Goal: Information Seeking & Learning: Learn about a topic

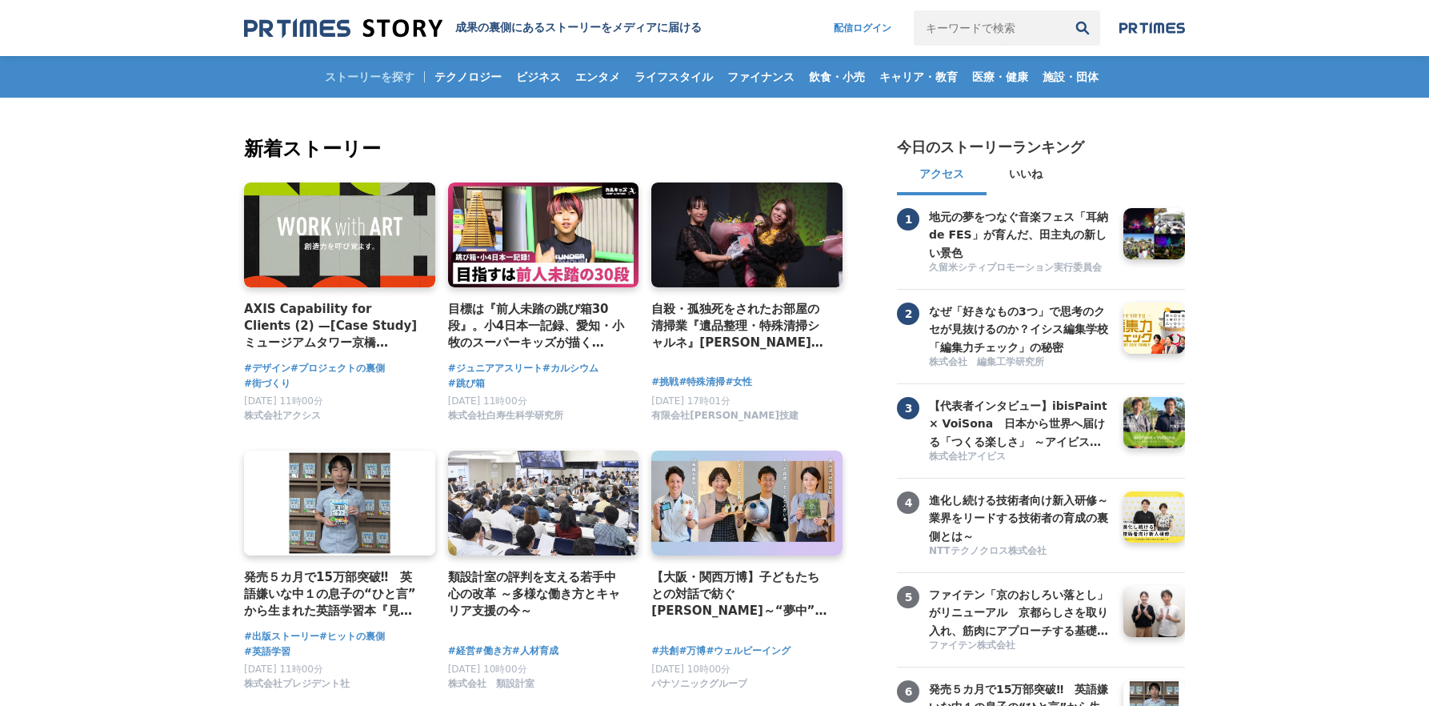
click at [1004, 30] on input "キーワードで検索" at bounding box center [989, 27] width 151 height 35
type input "ティップネス"
click at [1065, 10] on button "検索" at bounding box center [1082, 27] width 35 height 35
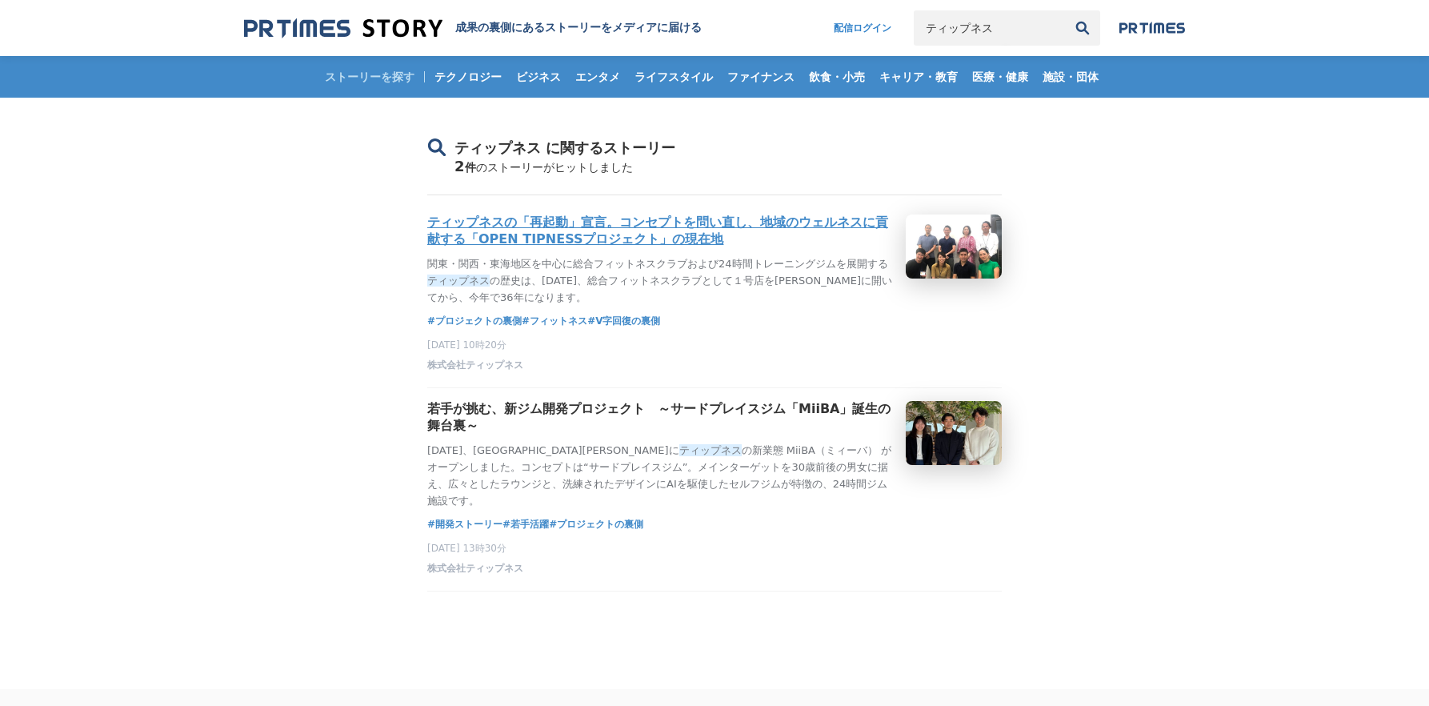
click at [572, 234] on h3 "ティップネスの「再起動」宣言。コンセプトを問い直し、地域のウェルネスに貢献する「OPEN TIPNESSプロジェクト」の現在地" at bounding box center [660, 231] width 466 height 34
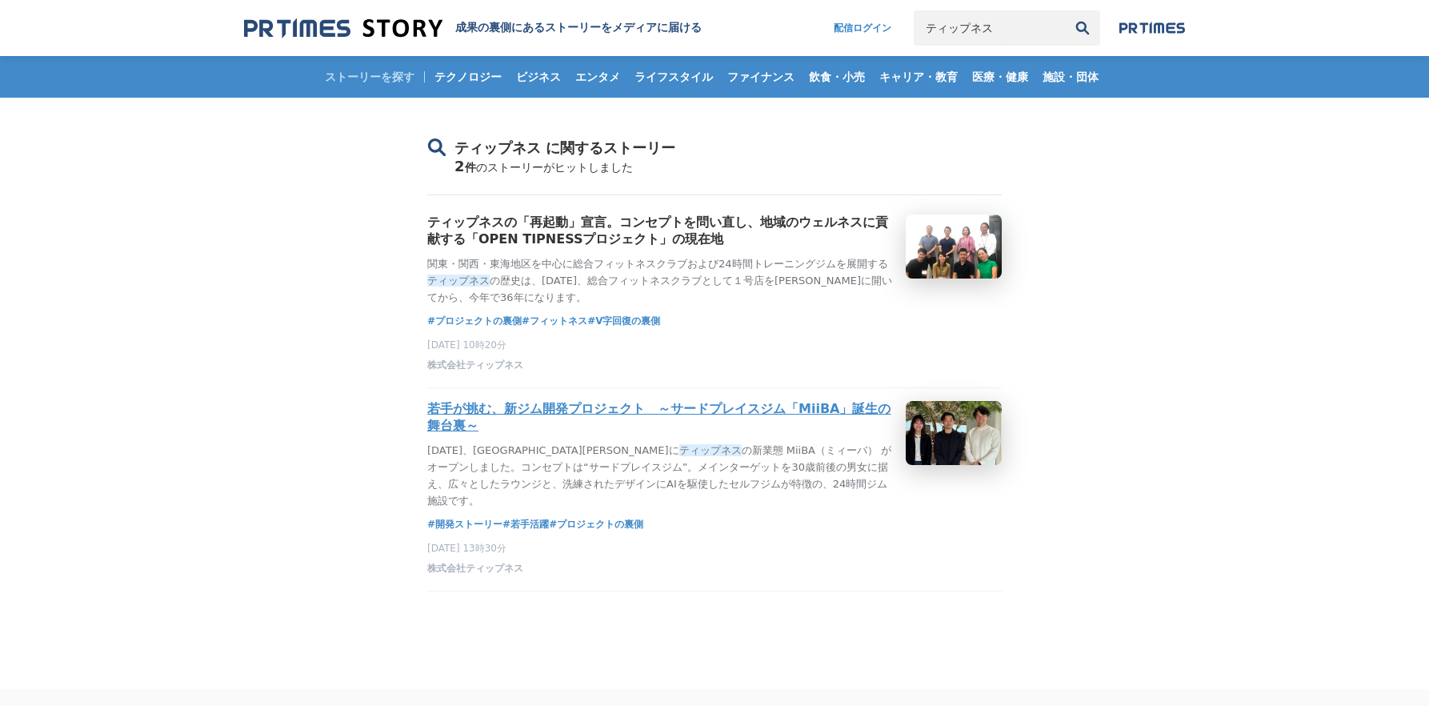
click at [596, 418] on h3 "若手が挑む、新ジム開発プロジェクト　～サードプレイスジム「MiiBA」誕生の舞台裏～" at bounding box center [660, 418] width 466 height 34
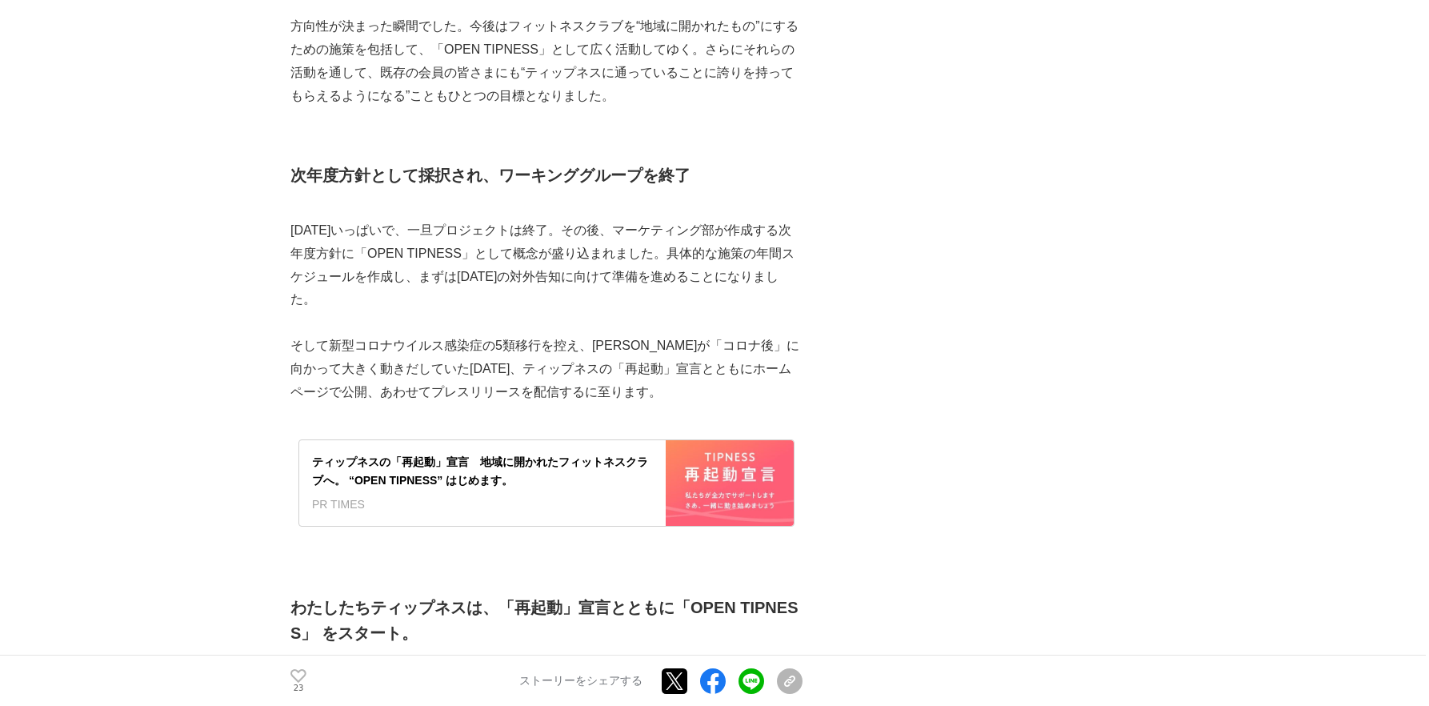
scroll to position [4560, 0]
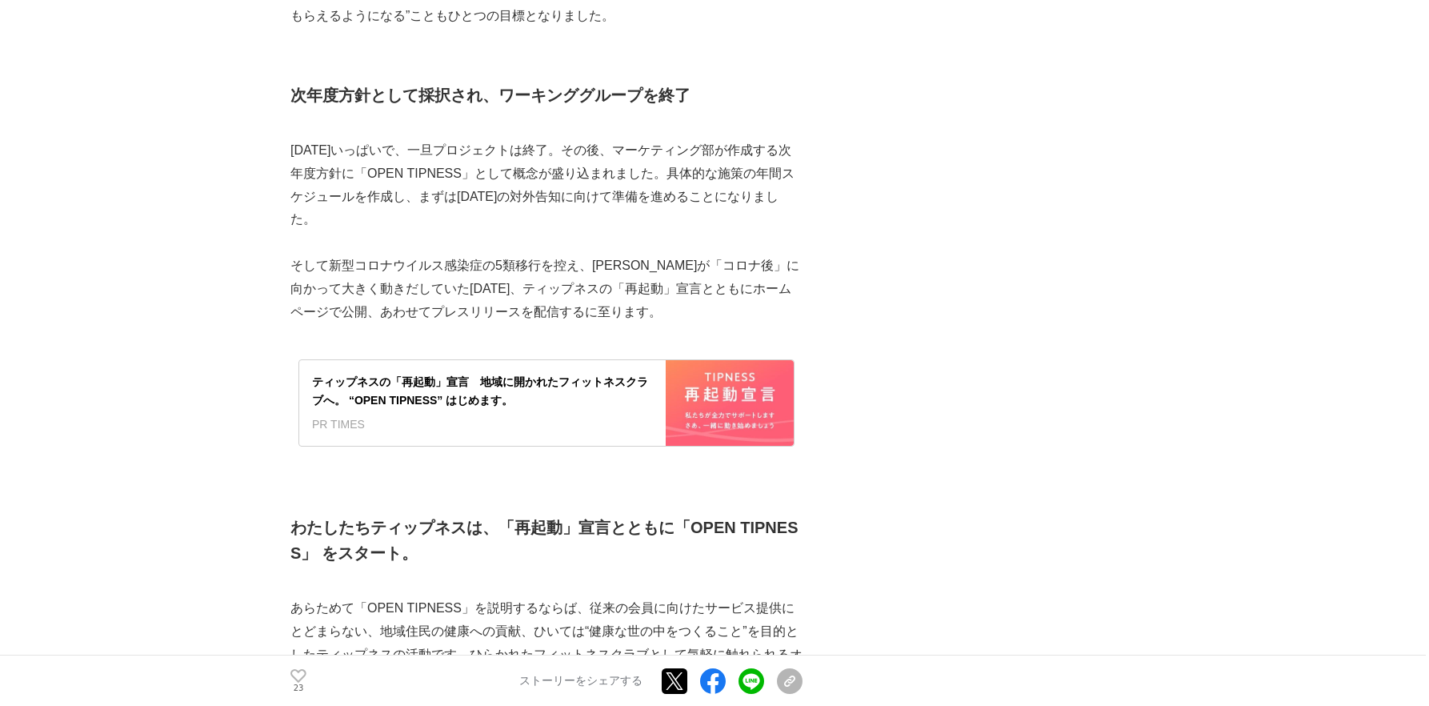
click at [177, 333] on main "ティップネスの「再起動」宣言。コンセプトを問い直し、地域のウェルネスに貢献する「OPEN TIPNESSプロジェクト」の現在地 プロジェクトの裏側 #プロジェ…" at bounding box center [714, 610] width 1429 height 10144
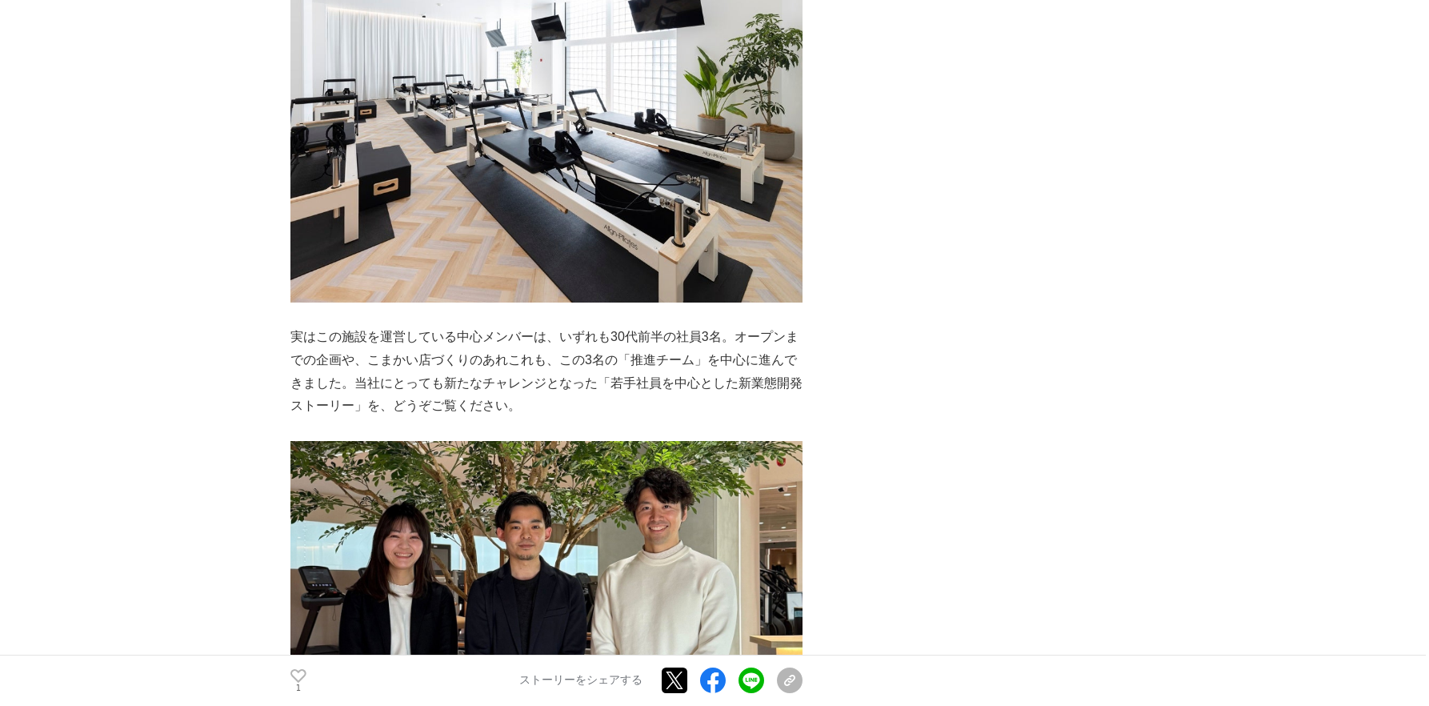
scroll to position [3360, 0]
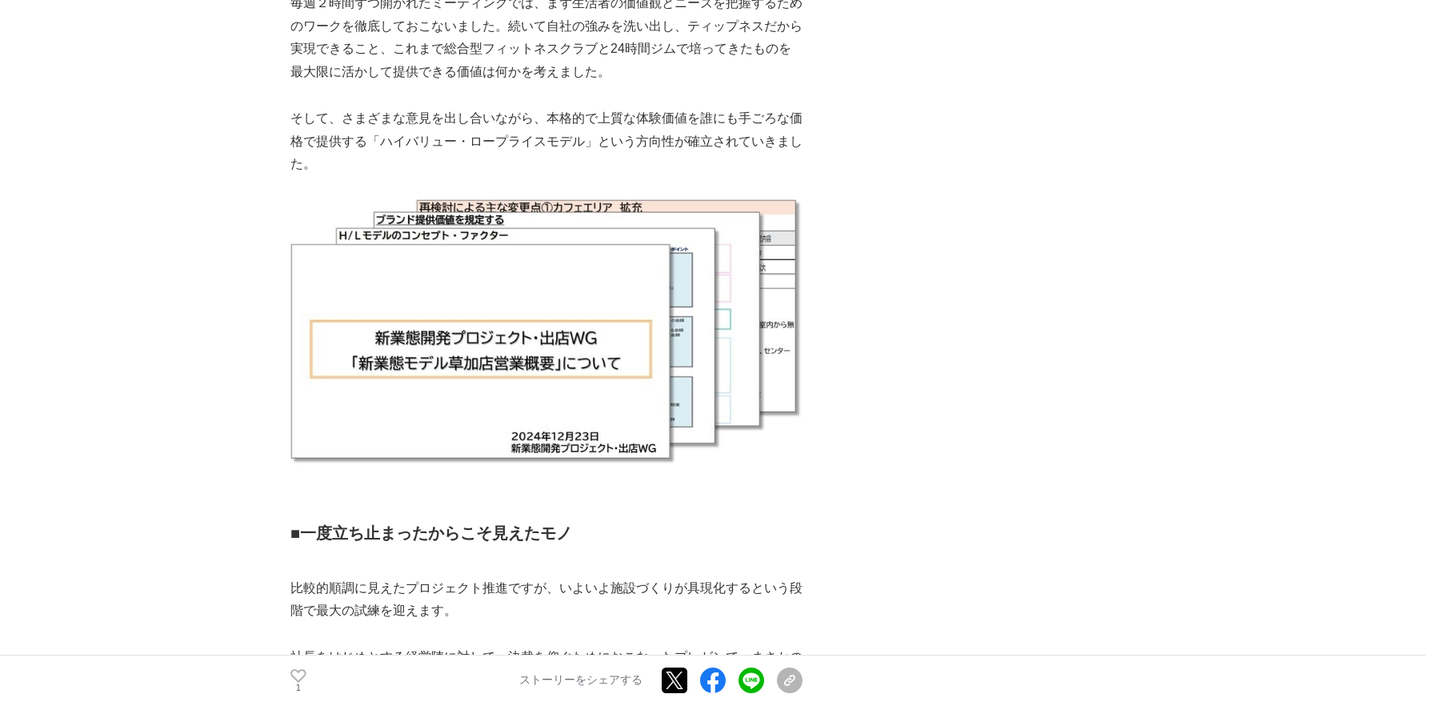
scroll to position [5279, 0]
